Goal: Information Seeking & Learning: Learn about a topic

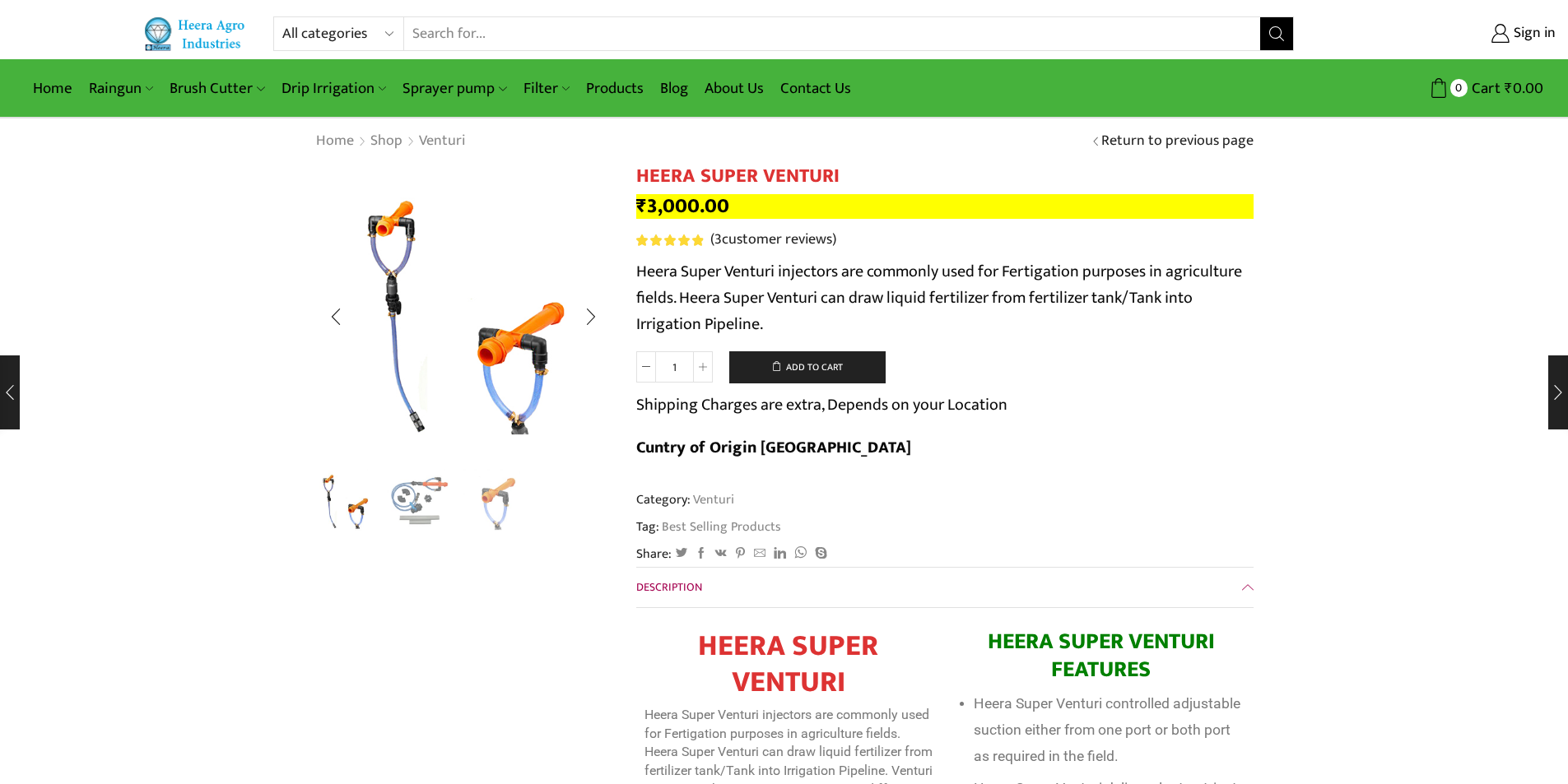
click at [412, 504] on img "2 / 3" at bounding box center [421, 501] width 68 height 68
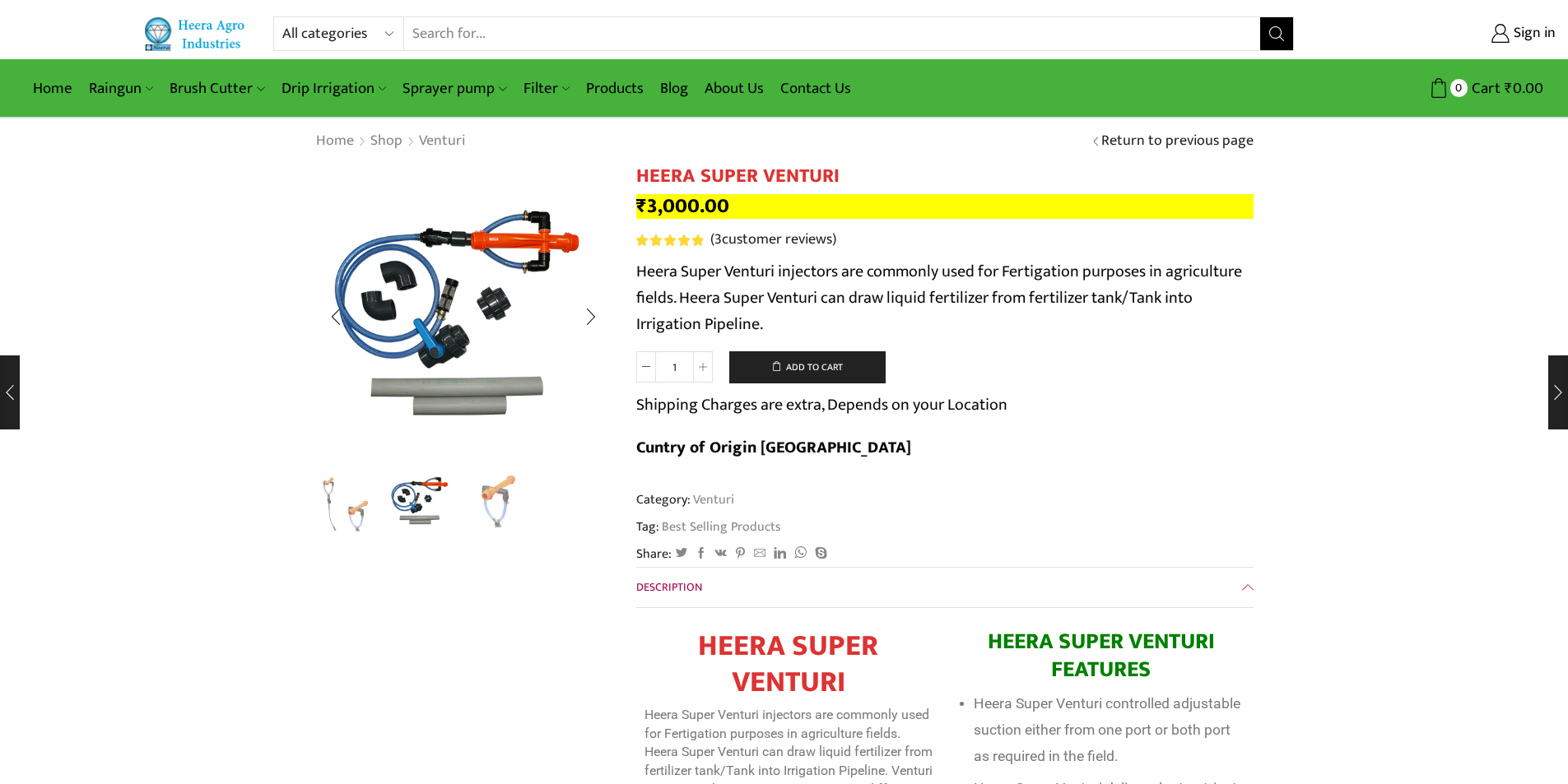
click at [492, 499] on img "3 / 3" at bounding box center [497, 501] width 68 height 68
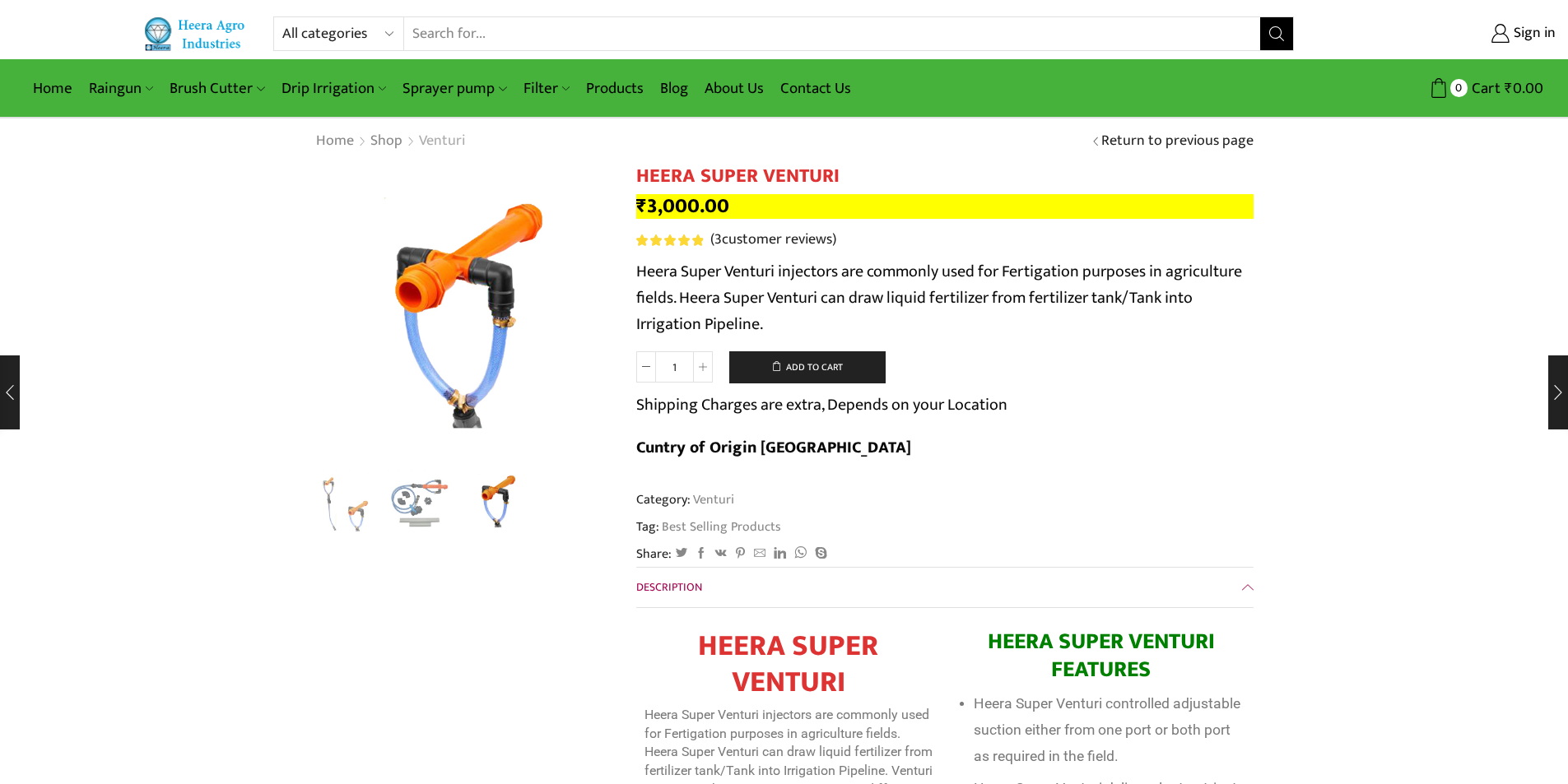
click at [442, 137] on link "Venturi" at bounding box center [442, 141] width 48 height 21
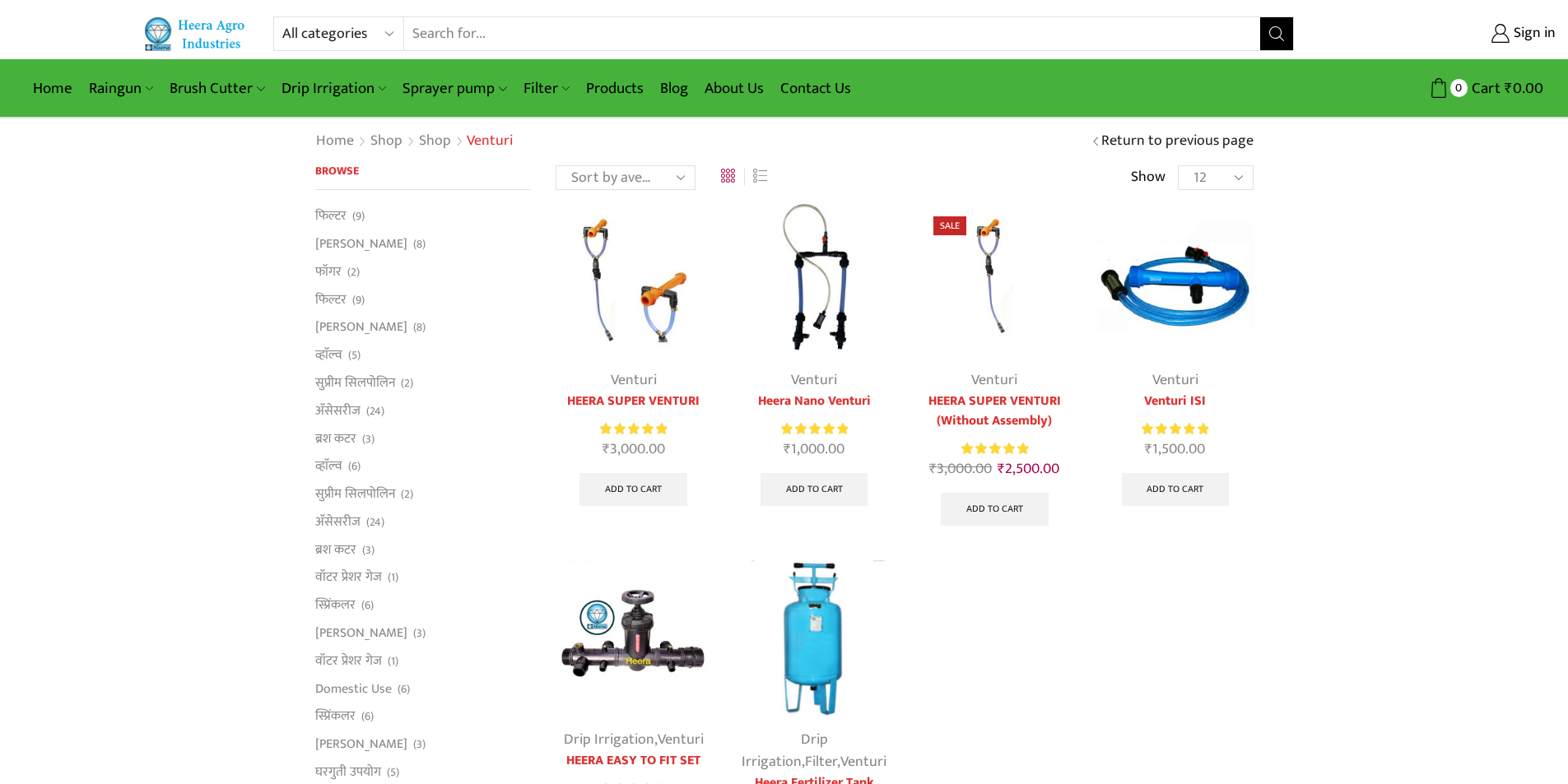
click at [1198, 302] on img at bounding box center [1175, 278] width 156 height 156
click at [1178, 276] on img at bounding box center [1175, 278] width 156 height 156
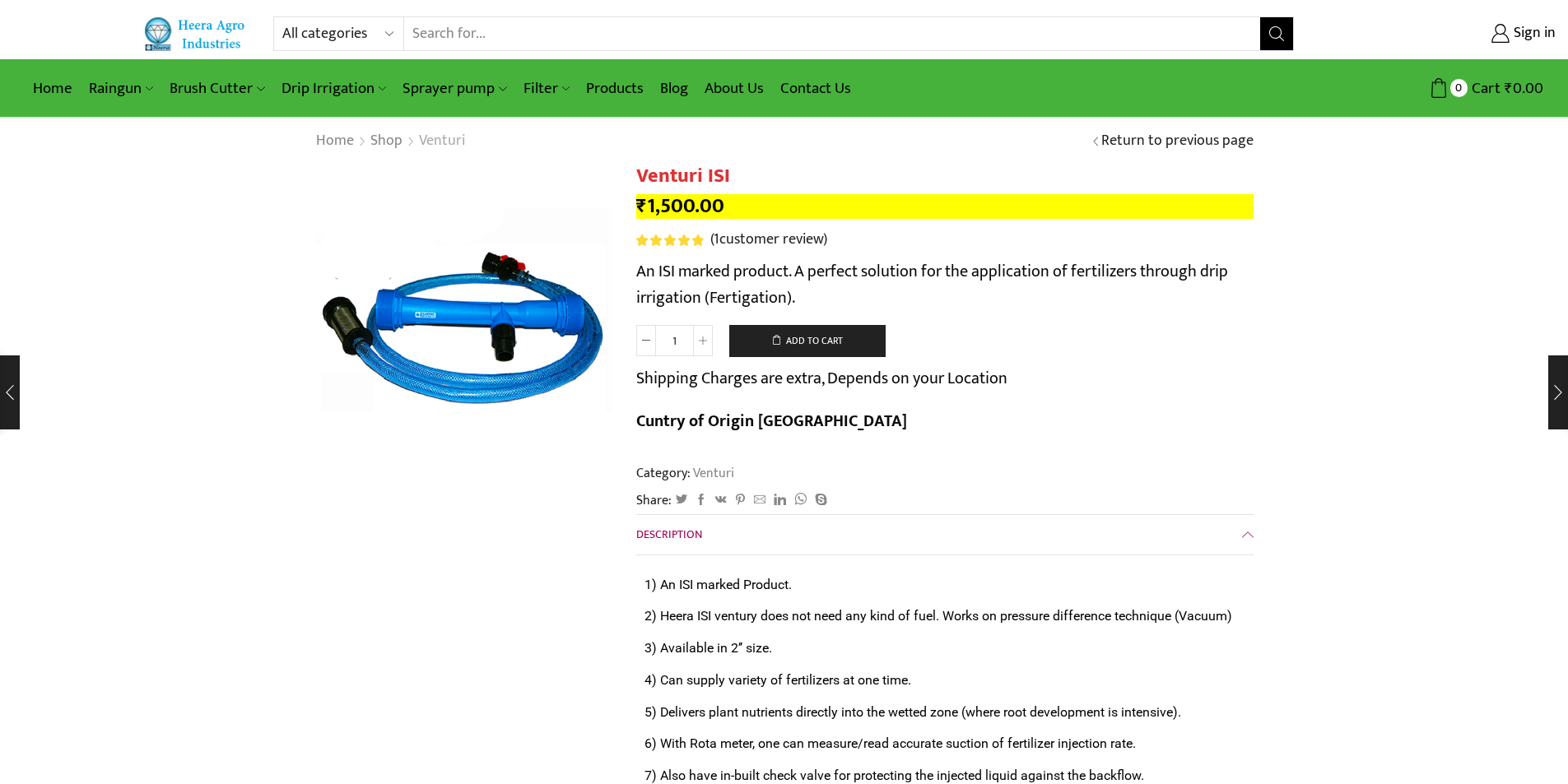
click at [447, 139] on link "Venturi" at bounding box center [442, 141] width 48 height 21
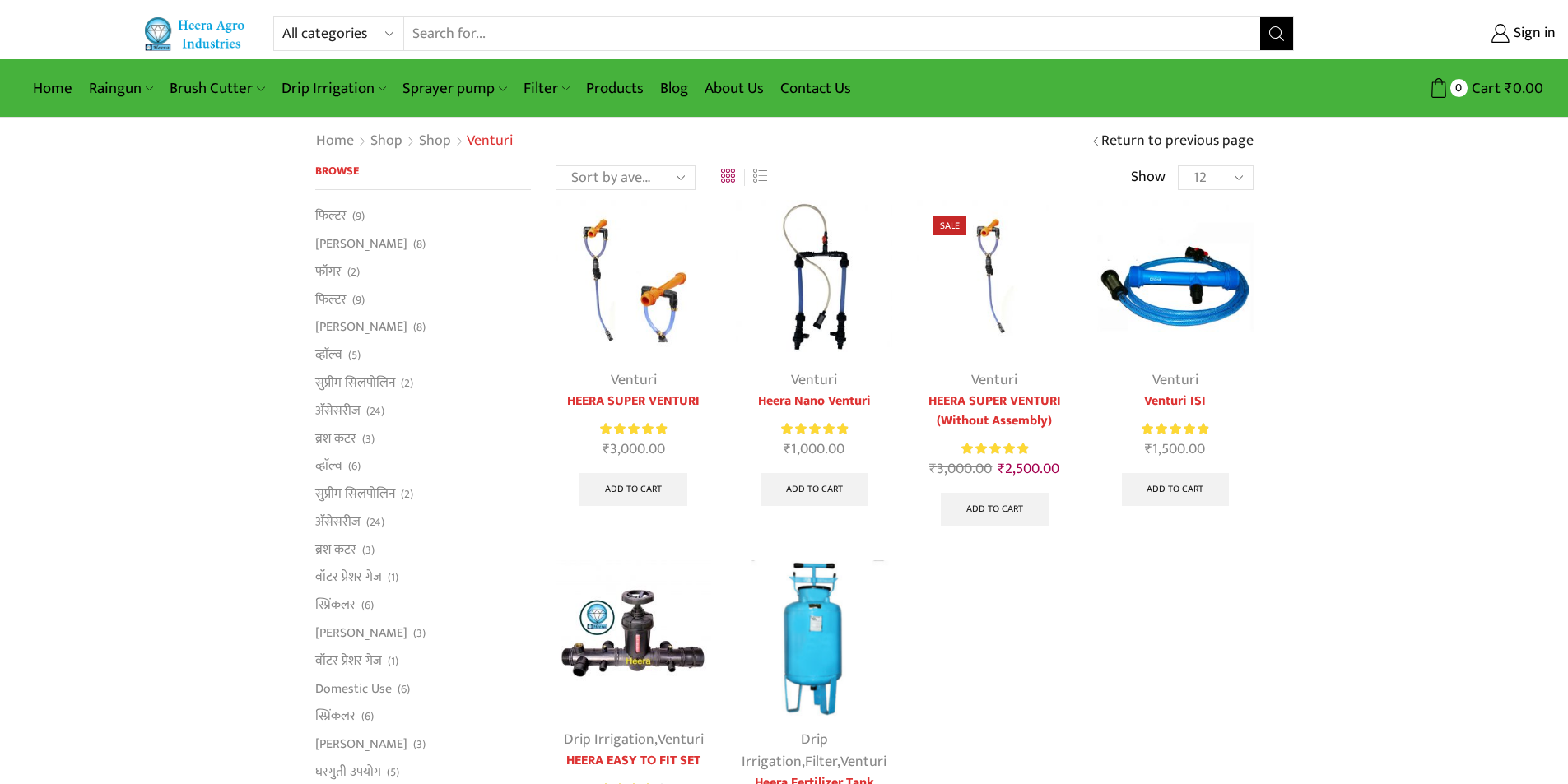
click at [821, 299] on img at bounding box center [814, 278] width 156 height 156
